Goal: Task Accomplishment & Management: Manage account settings

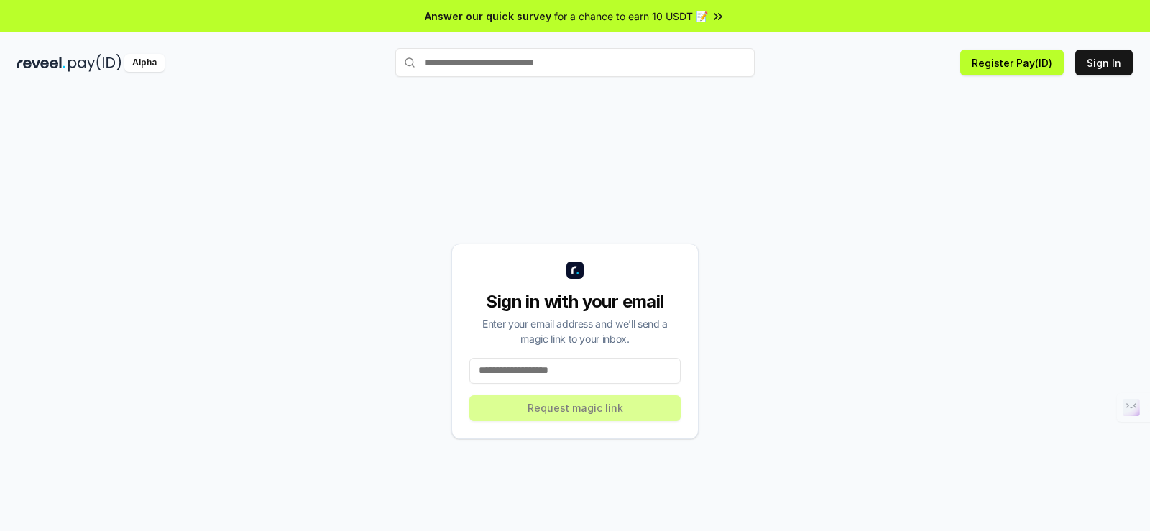
click at [486, 148] on div "Sign in with your email Enter your email address and we’ll send a magic link to…" at bounding box center [574, 341] width 1115 height 462
click at [513, 371] on input at bounding box center [574, 371] width 211 height 26
type input "**********"
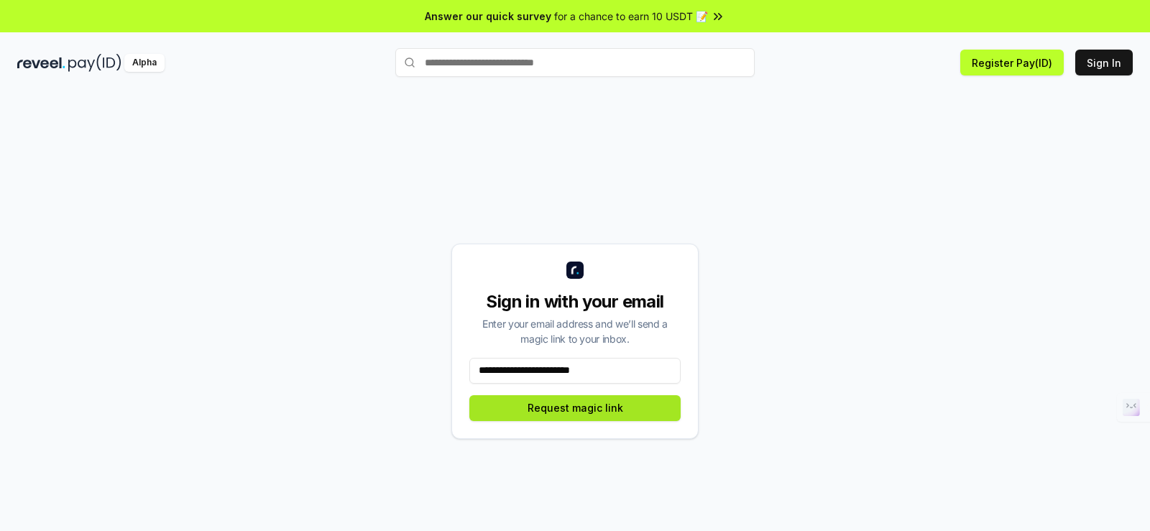
click at [595, 410] on button "Request magic link" at bounding box center [574, 408] width 211 height 26
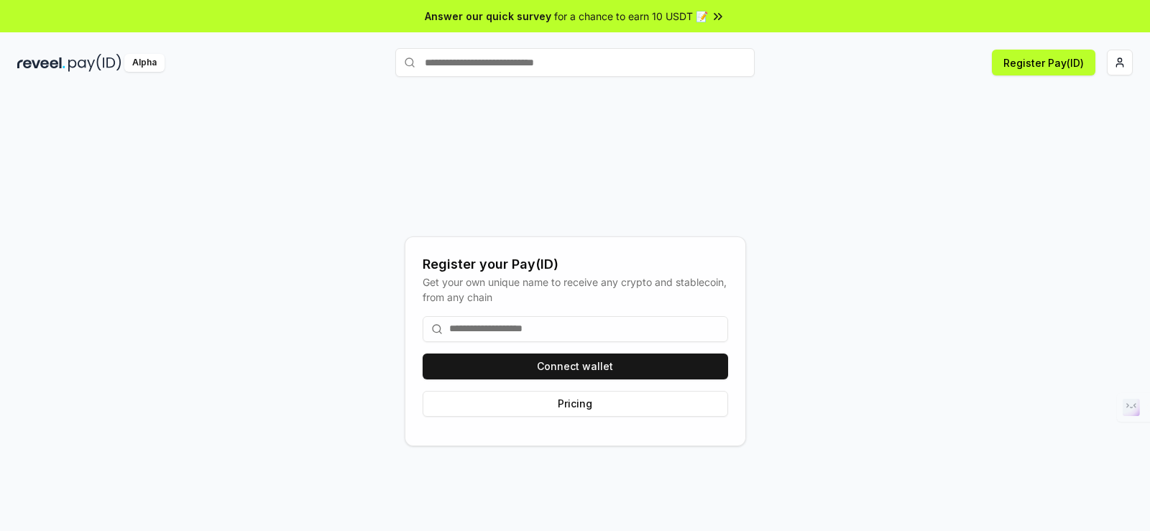
click at [550, 335] on input at bounding box center [574, 329] width 305 height 26
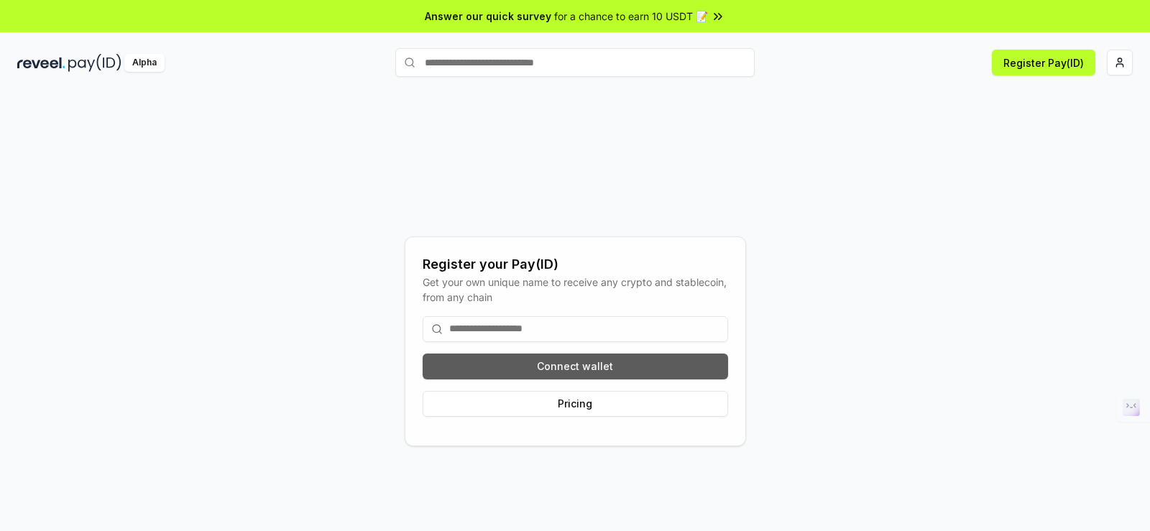
click at [596, 361] on button "Connect wallet" at bounding box center [574, 366] width 305 height 26
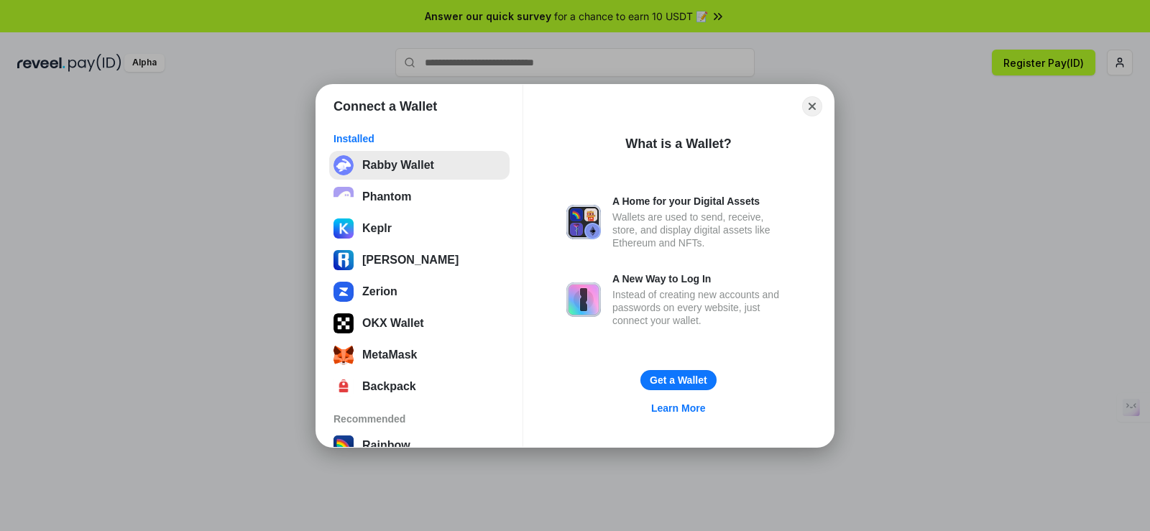
click at [410, 173] on button "Rabby Wallet" at bounding box center [419, 165] width 180 height 29
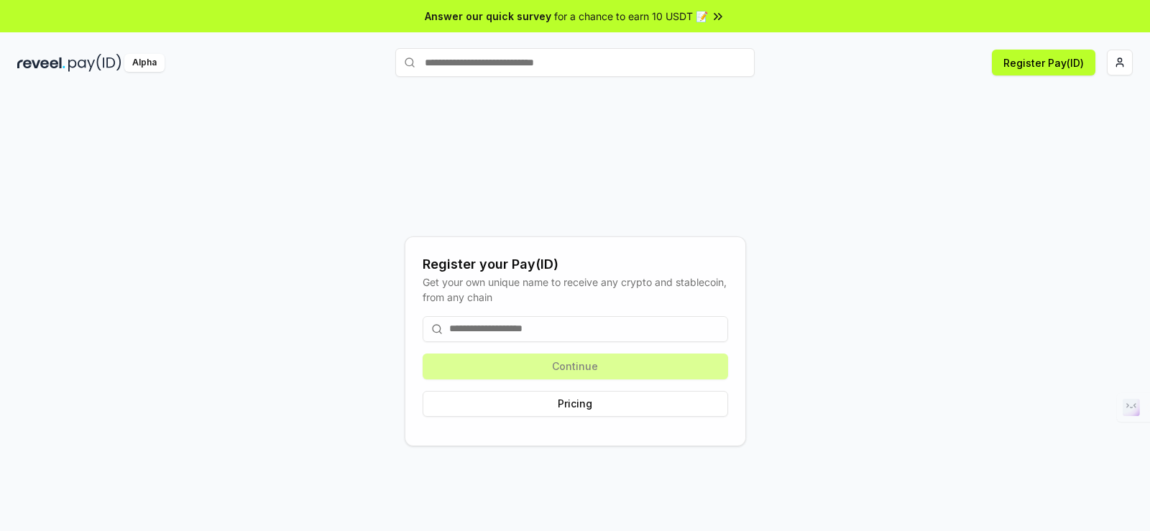
scroll to position [41, 0]
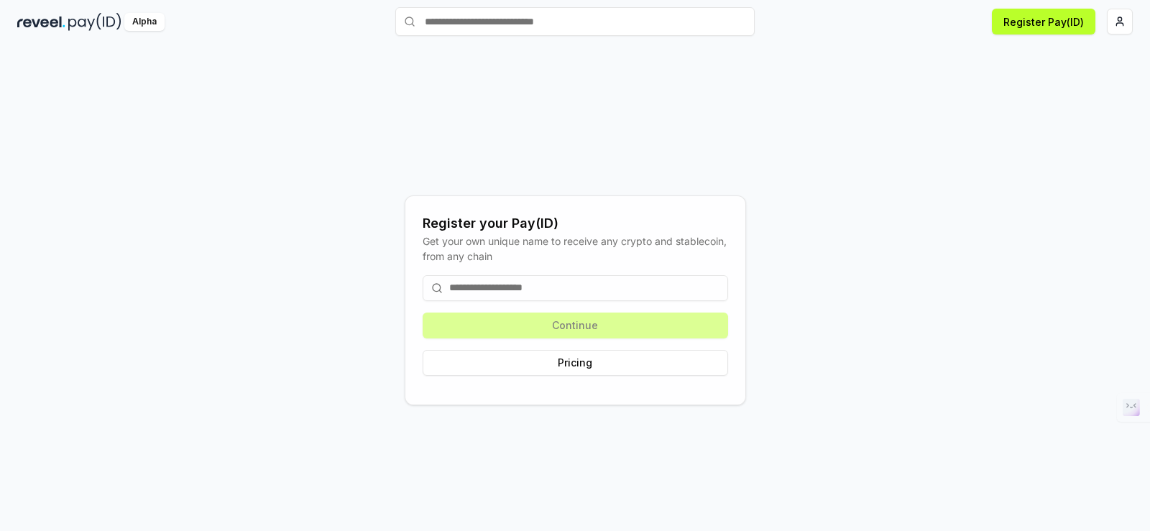
click at [579, 287] on input at bounding box center [574, 288] width 305 height 26
click at [821, 299] on div "Register your Pay(ID) Get your own unique name to receive any crypto and stable…" at bounding box center [574, 300] width 1115 height 462
click at [556, 359] on button "Pricing" at bounding box center [574, 363] width 305 height 26
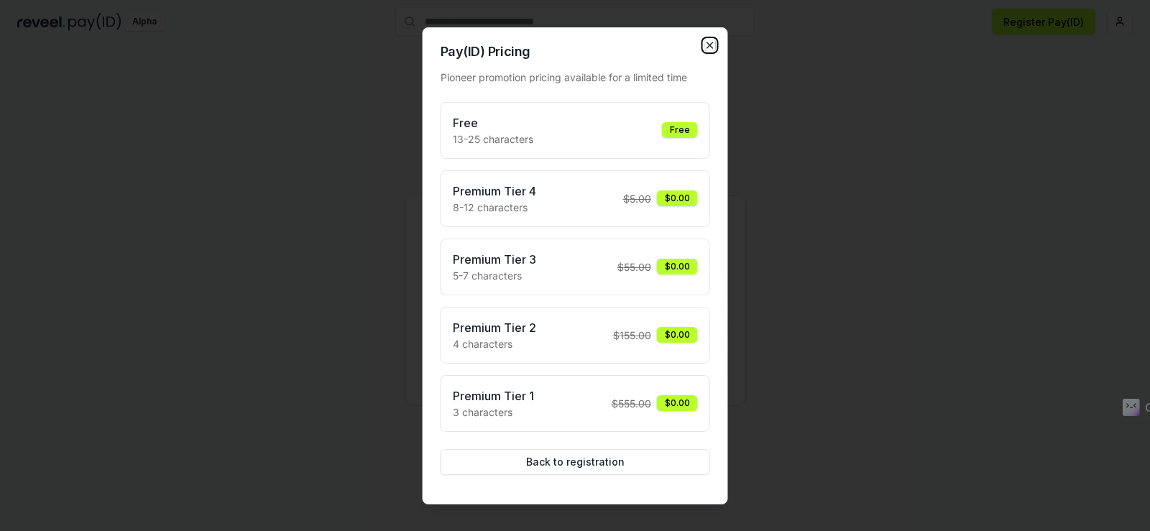
click at [706, 45] on icon "button" at bounding box center [709, 45] width 11 height 11
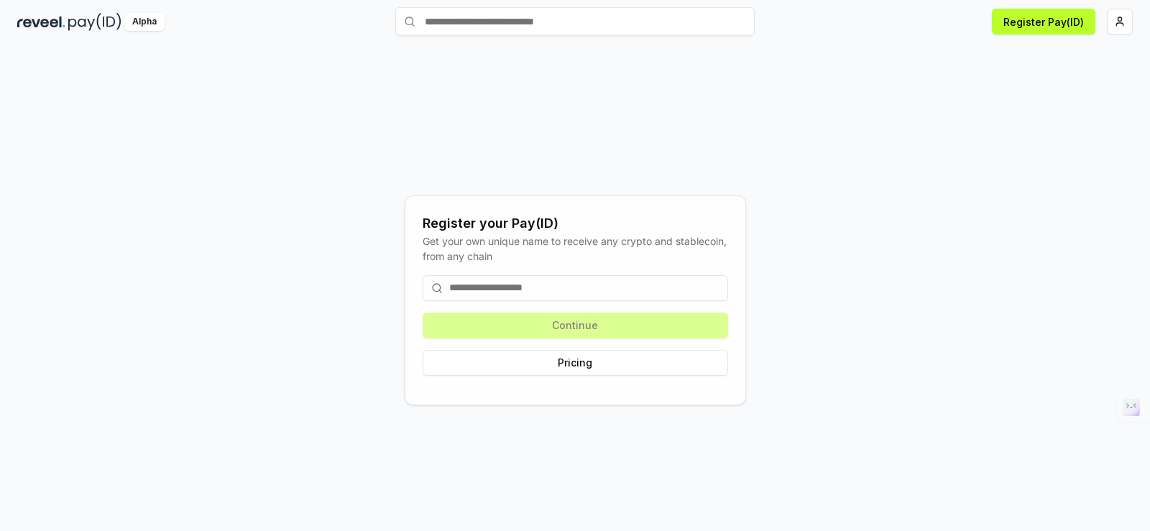
click at [549, 291] on input at bounding box center [574, 288] width 305 height 26
click at [560, 285] on input at bounding box center [574, 288] width 305 height 26
click at [565, 287] on input at bounding box center [574, 288] width 305 height 26
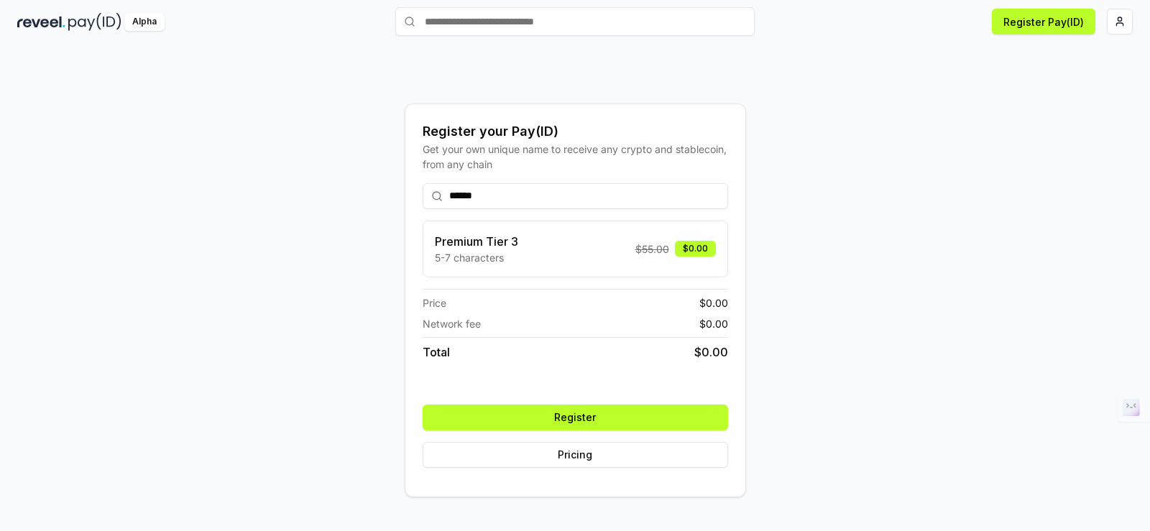
type input "******"
click at [587, 417] on button "Register" at bounding box center [574, 418] width 305 height 26
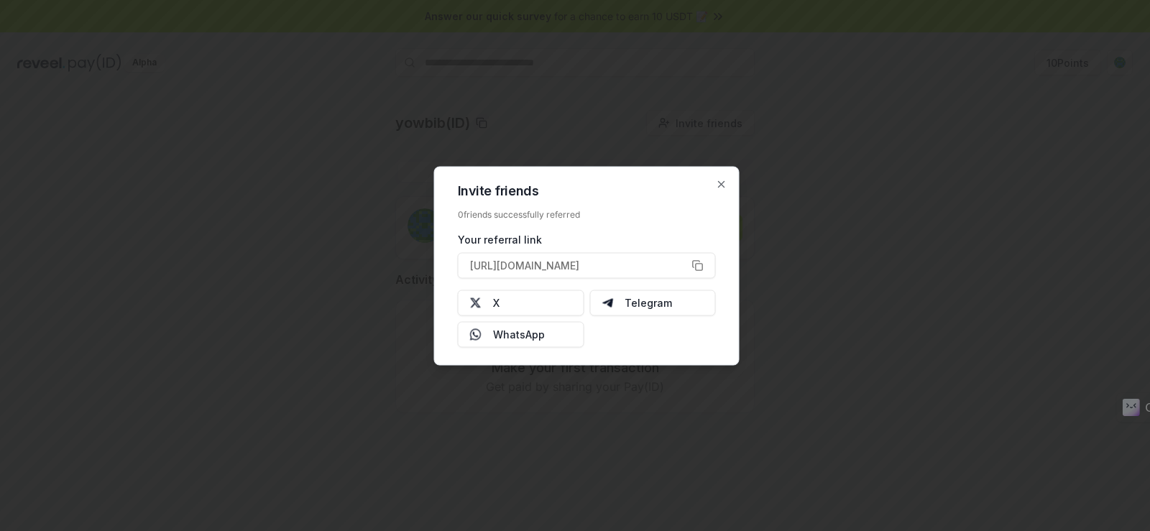
click at [842, 185] on div at bounding box center [575, 265] width 1150 height 531
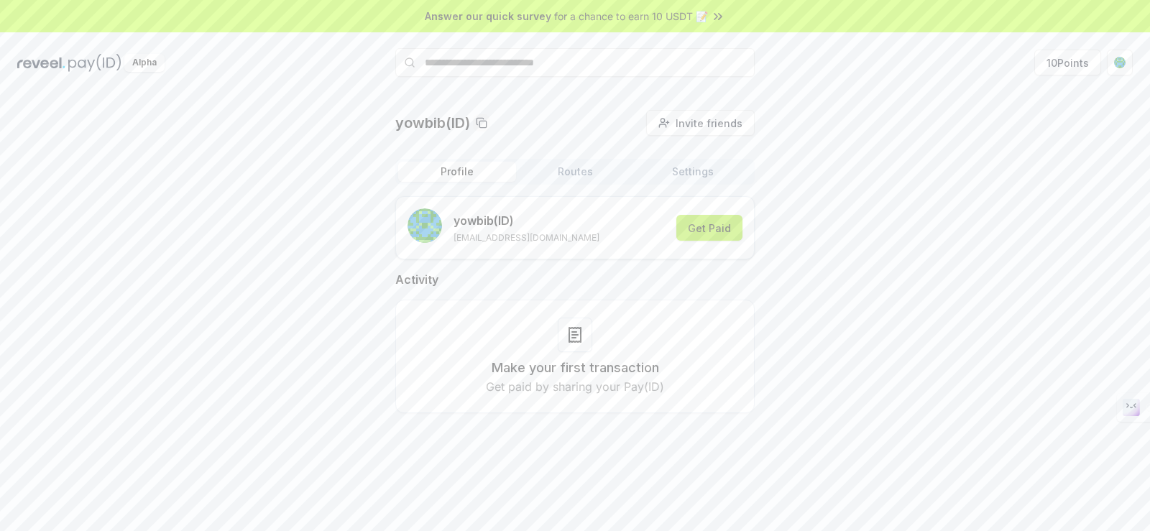
click at [716, 237] on button "Get Paid" at bounding box center [709, 228] width 66 height 26
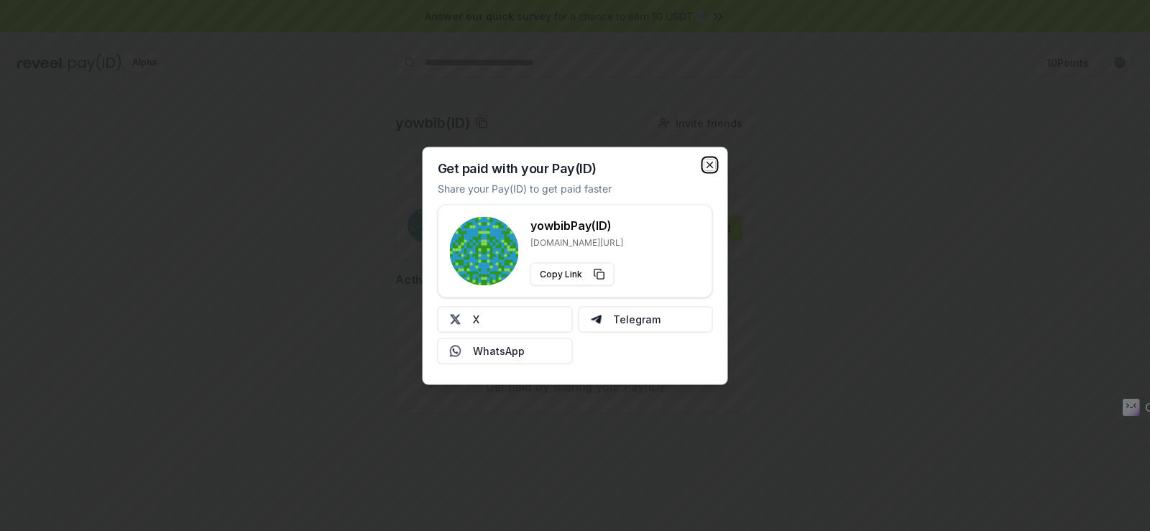
click at [710, 167] on icon "button" at bounding box center [709, 164] width 11 height 11
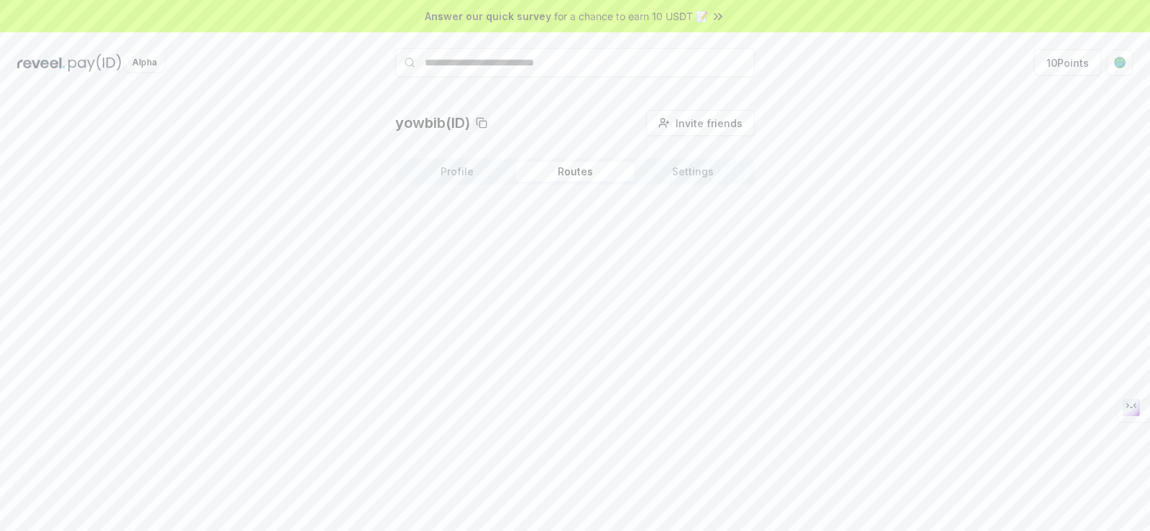
click at [569, 175] on button "Routes" at bounding box center [575, 172] width 118 height 20
click at [682, 175] on button "Settings" at bounding box center [693, 172] width 118 height 20
click at [463, 171] on button "Profile" at bounding box center [457, 172] width 118 height 20
click at [137, 58] on div "Alpha" at bounding box center [144, 63] width 40 height 18
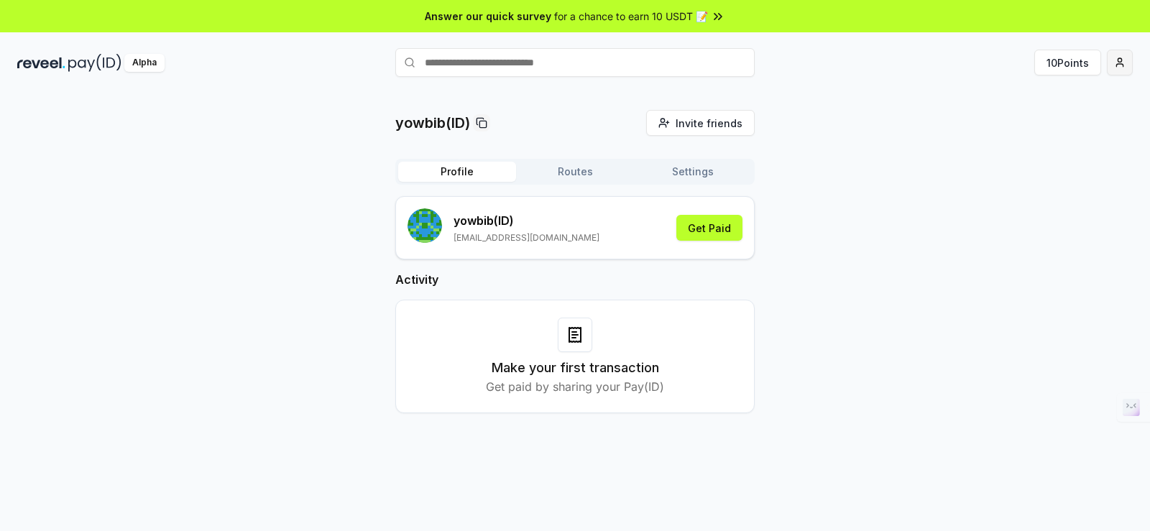
click at [1120, 59] on html "Answer our quick survey for a chance to earn 10 USDT 📝 Alpha 10 Points yowbib(I…" at bounding box center [575, 265] width 1150 height 531
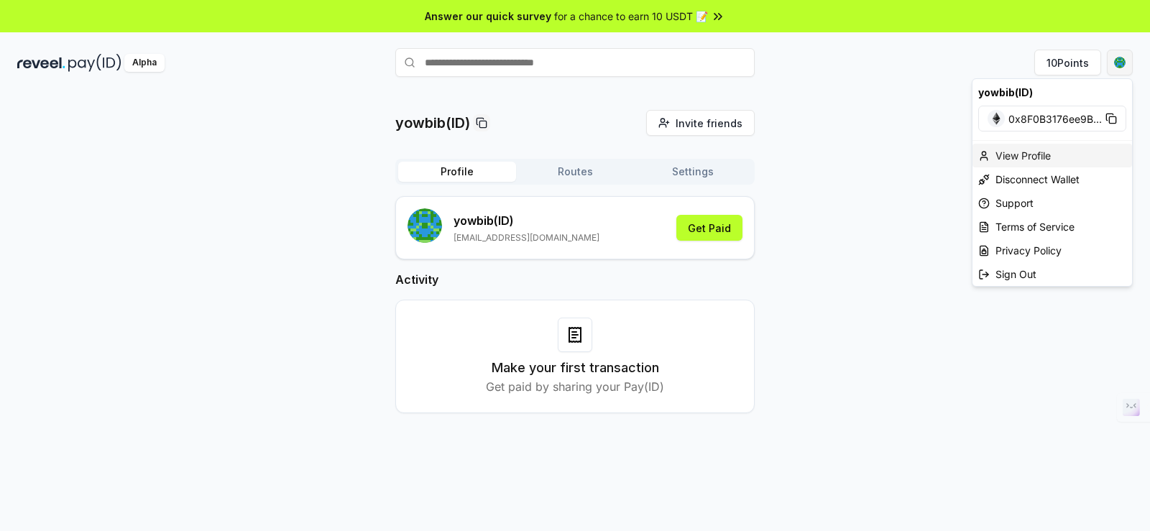
click at [1030, 155] on div "View Profile" at bounding box center [1052, 156] width 160 height 24
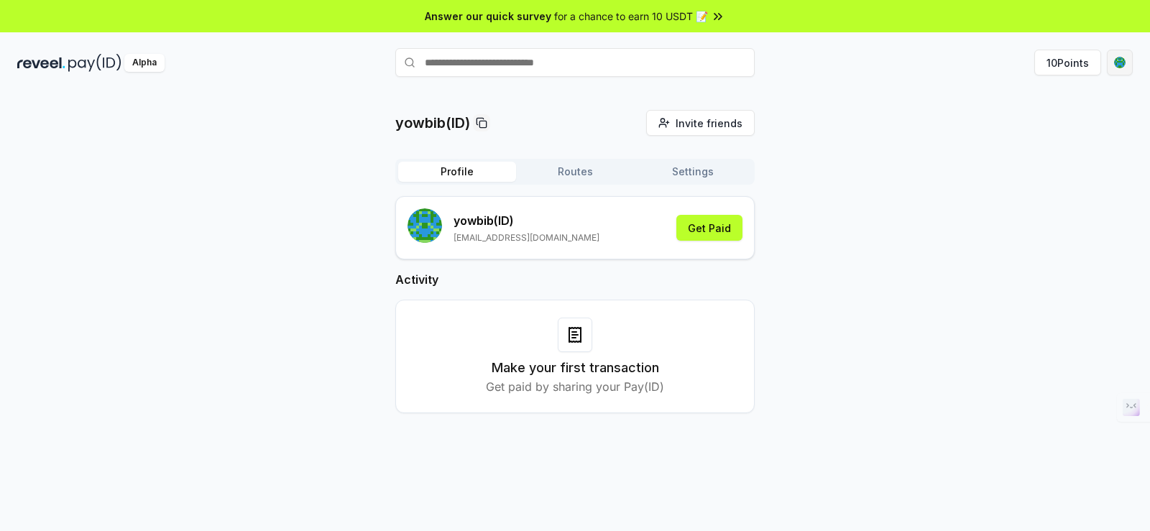
click at [1117, 65] on html "Answer our quick survey for a chance to earn 10 USDT 📝 Alpha 10 Points yowbib(I…" at bounding box center [575, 265] width 1150 height 531
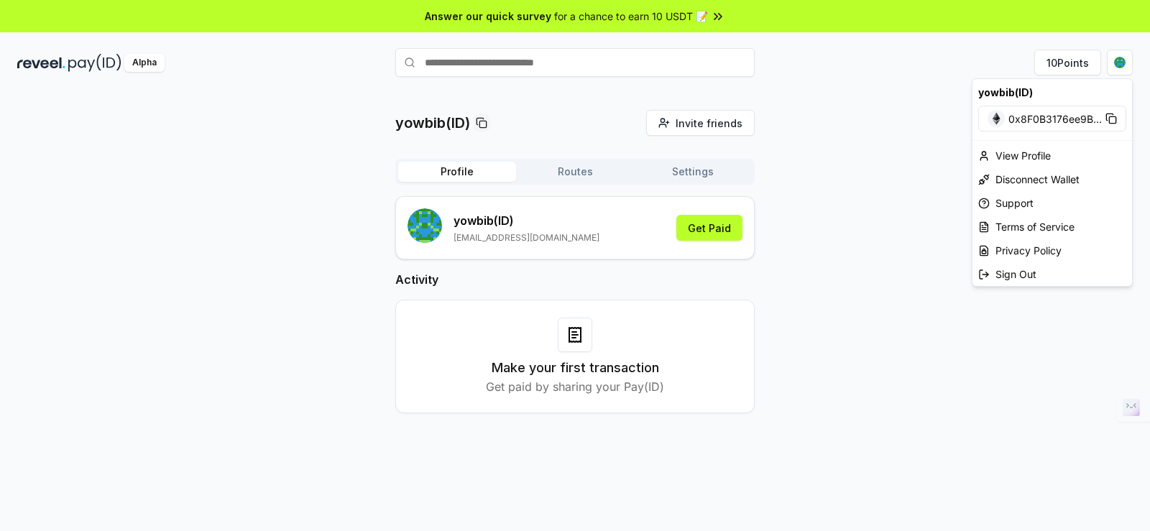
click at [893, 237] on html "Answer our quick survey for a chance to earn 10 USDT 📝 Alpha 10 Points yowbib(I…" at bounding box center [575, 265] width 1150 height 531
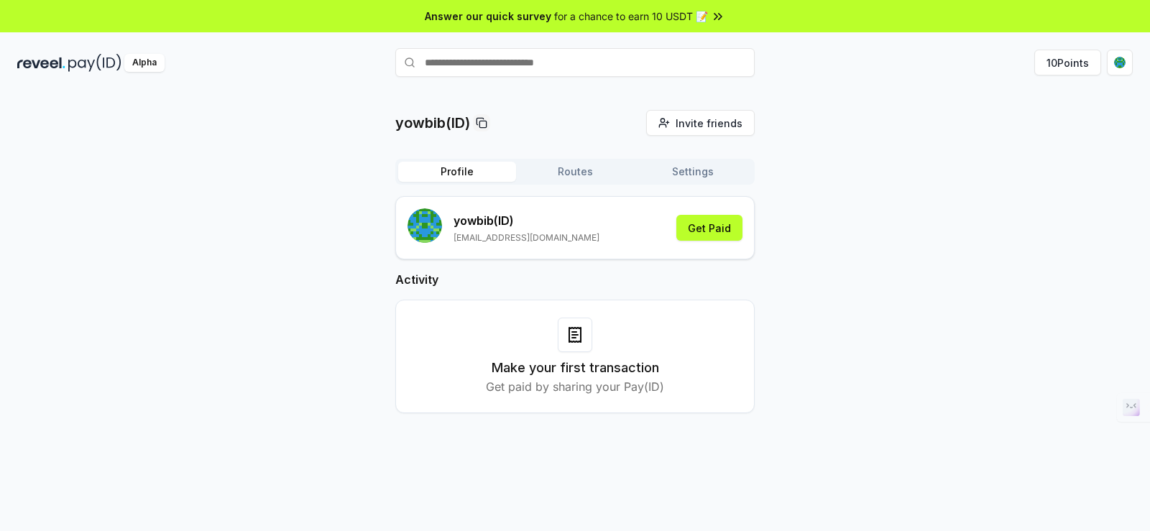
drag, startPoint x: 688, startPoint y: 175, endPoint x: 679, endPoint y: 172, distance: 9.8
click at [688, 174] on button "Settings" at bounding box center [693, 172] width 118 height 20
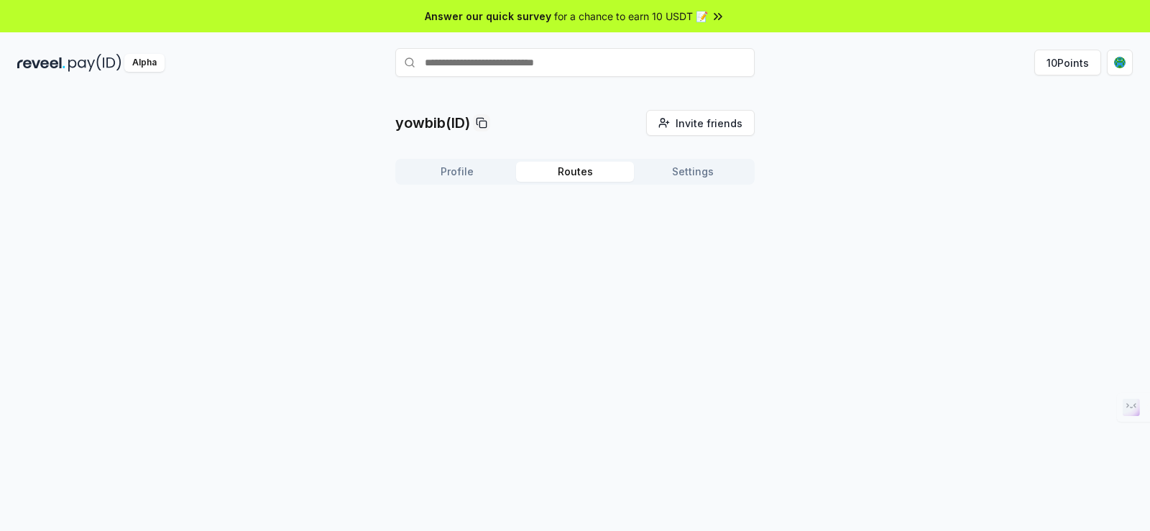
click at [560, 178] on button "Routes" at bounding box center [575, 172] width 118 height 20
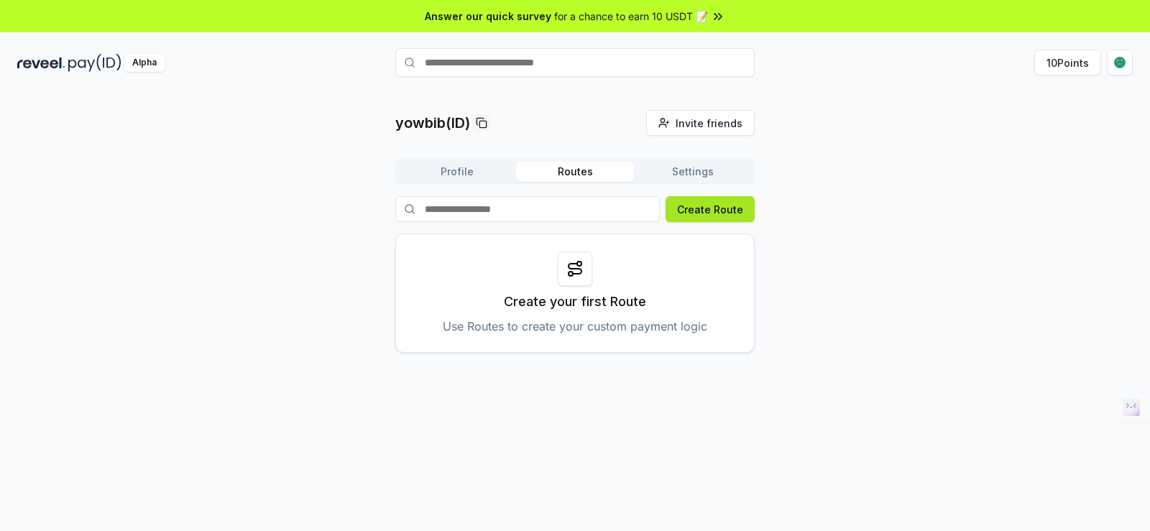
click at [695, 214] on button "Create Route" at bounding box center [709, 209] width 89 height 26
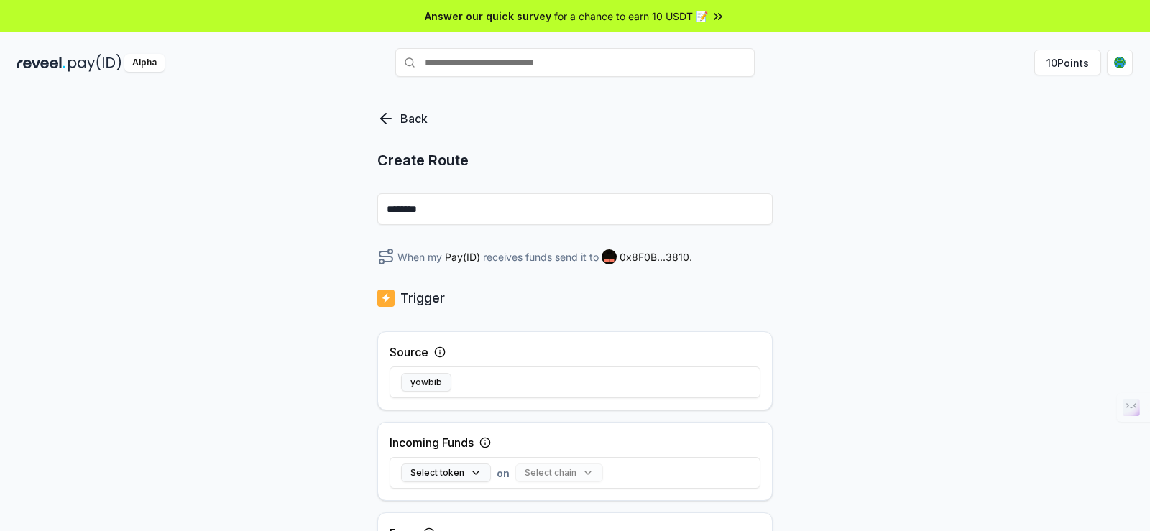
click at [384, 116] on icon at bounding box center [383, 119] width 5 height 10
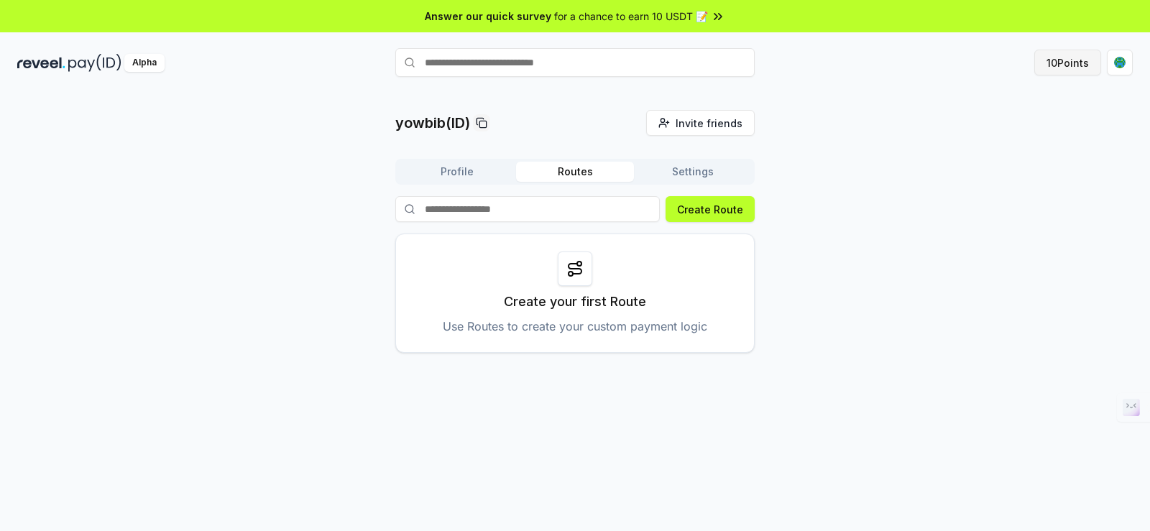
click at [1076, 70] on button "10 Points" at bounding box center [1067, 63] width 67 height 26
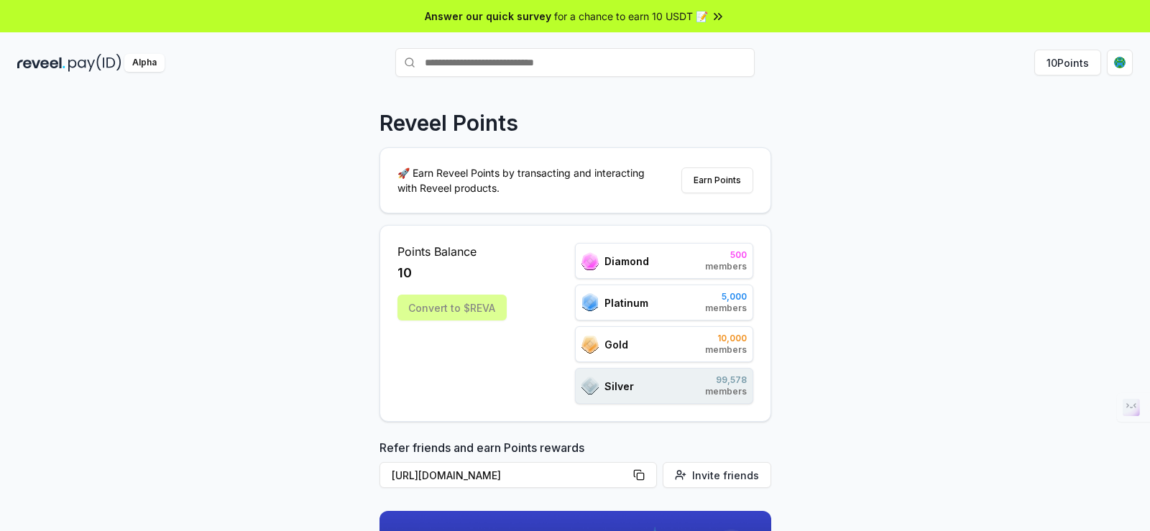
click at [693, 259] on div "Diamond 500 members" at bounding box center [664, 261] width 178 height 36
click at [456, 309] on div "Convert to $REVA" at bounding box center [451, 308] width 109 height 26
click at [884, 152] on div "Reveel Points 🚀 Earn Reveel Points by transacting and interacting with Reveel p…" at bounding box center [575, 326] width 1150 height 491
click at [1123, 65] on html "Answer our quick survey for a chance to earn 10 USDT 📝 Alpha 10 Points Reveel P…" at bounding box center [575, 265] width 1150 height 531
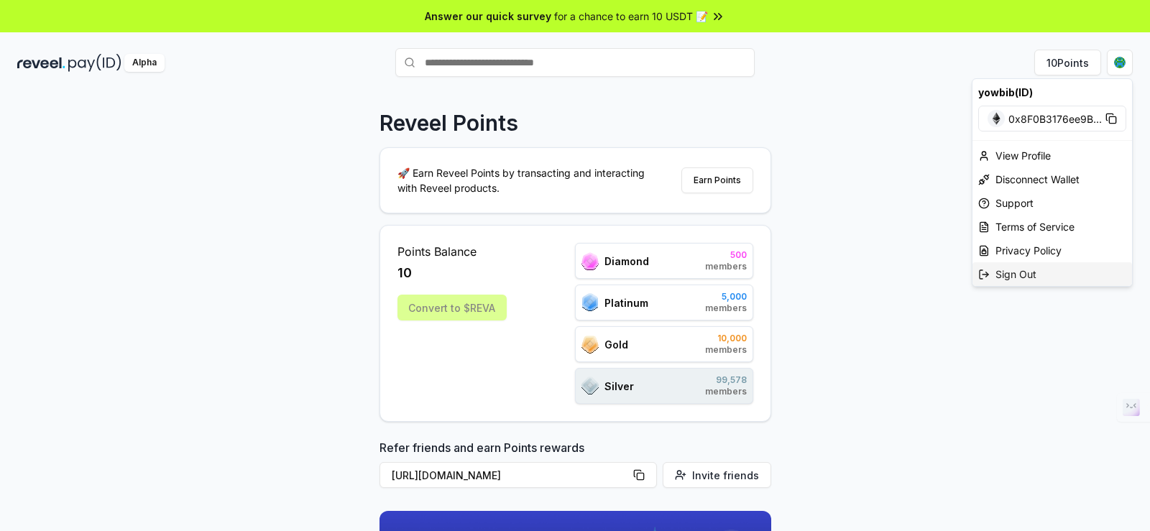
click at [1021, 275] on div "Sign Out" at bounding box center [1052, 274] width 160 height 24
